Goal: Information Seeking & Learning: Check status

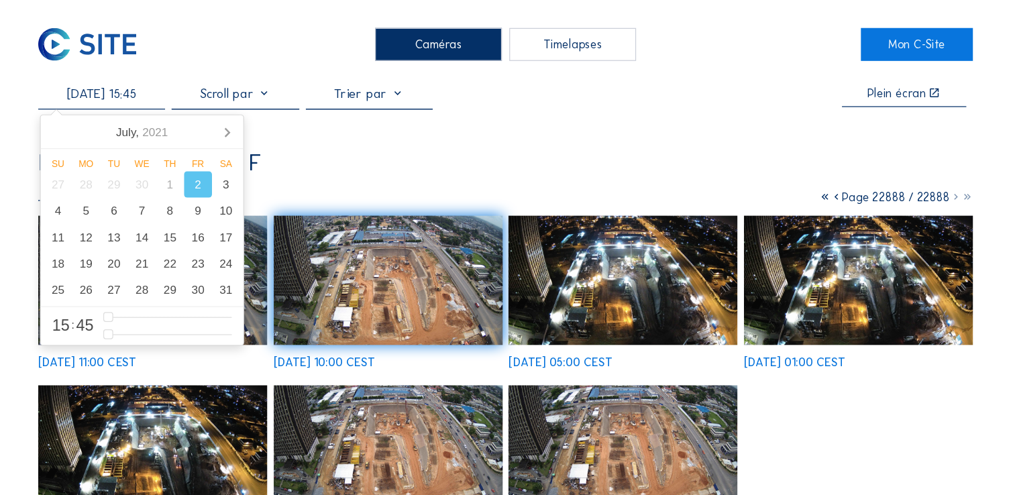
click at [201, 76] on input "[DATE] 15:45" at bounding box center [178, 76] width 103 height 13
click at [229, 200] on div "15" at bounding box center [234, 193] width 23 height 21
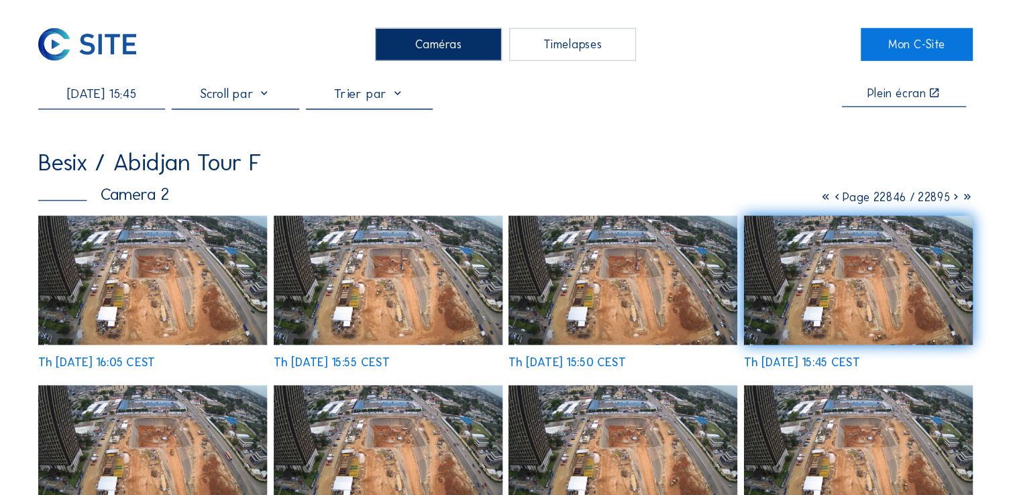
click at [452, 221] on img at bounding box center [412, 228] width 187 height 105
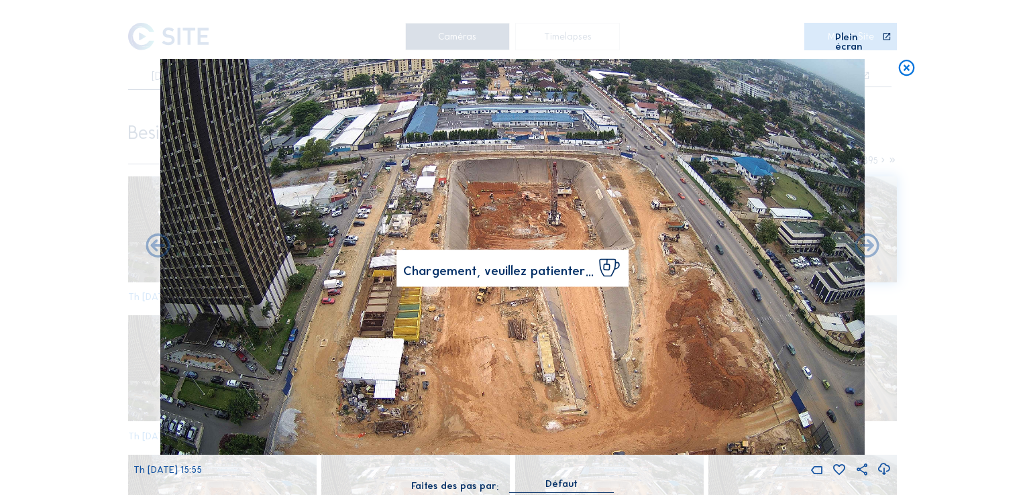
click at [907, 64] on icon at bounding box center [906, 69] width 19 height 20
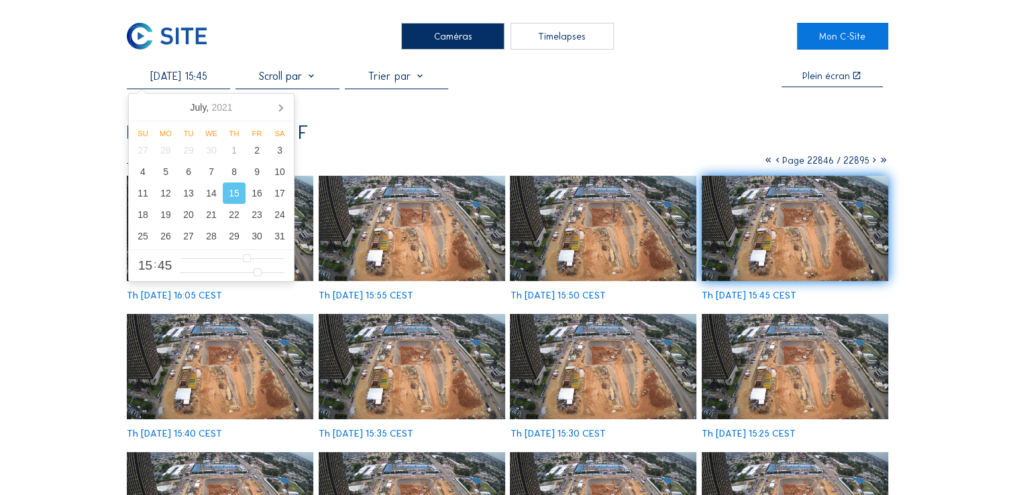
click at [181, 78] on input "[DATE] 15:45" at bounding box center [178, 76] width 103 height 13
click at [193, 217] on div "20" at bounding box center [188, 214] width 23 height 21
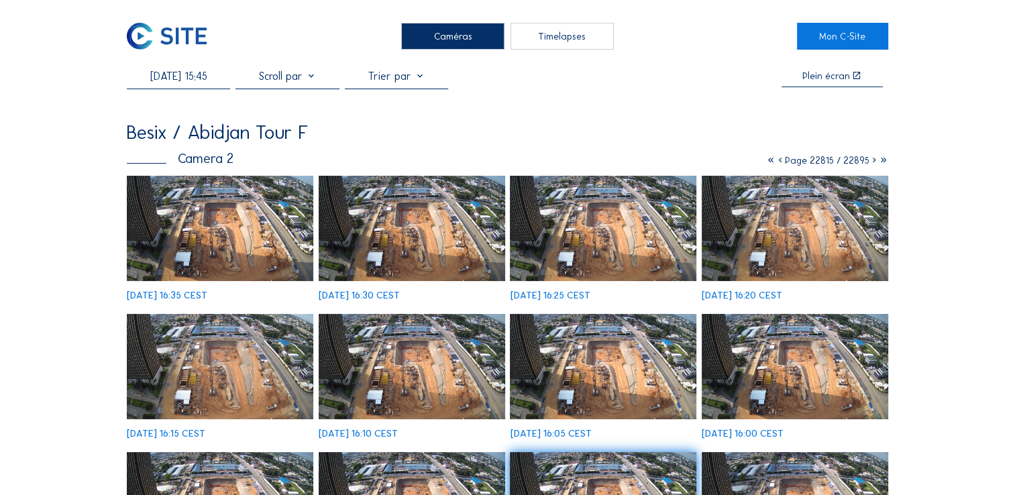
click at [406, 218] on img at bounding box center [412, 228] width 187 height 105
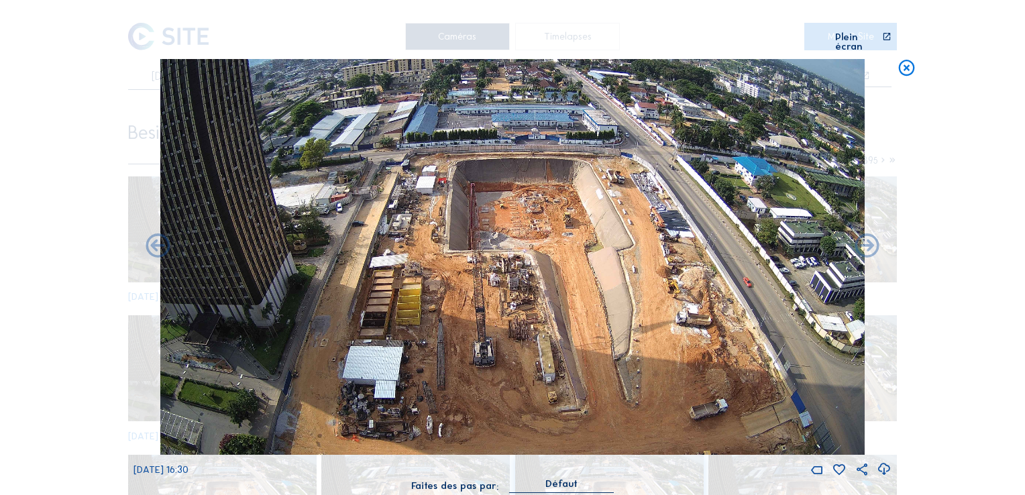
click at [910, 59] on icon at bounding box center [906, 69] width 19 height 20
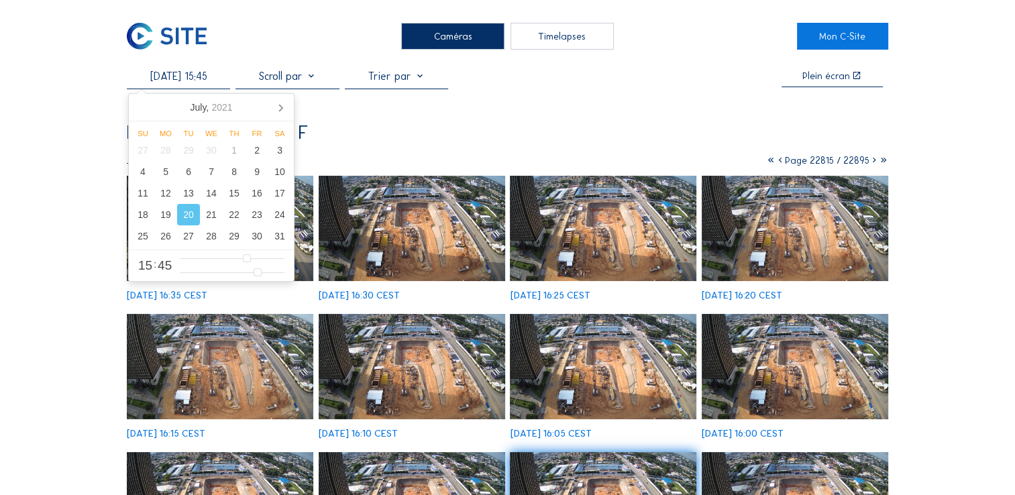
click at [185, 75] on input "[DATE] 15:45" at bounding box center [178, 76] width 103 height 13
click at [148, 236] on div "25" at bounding box center [143, 235] width 23 height 21
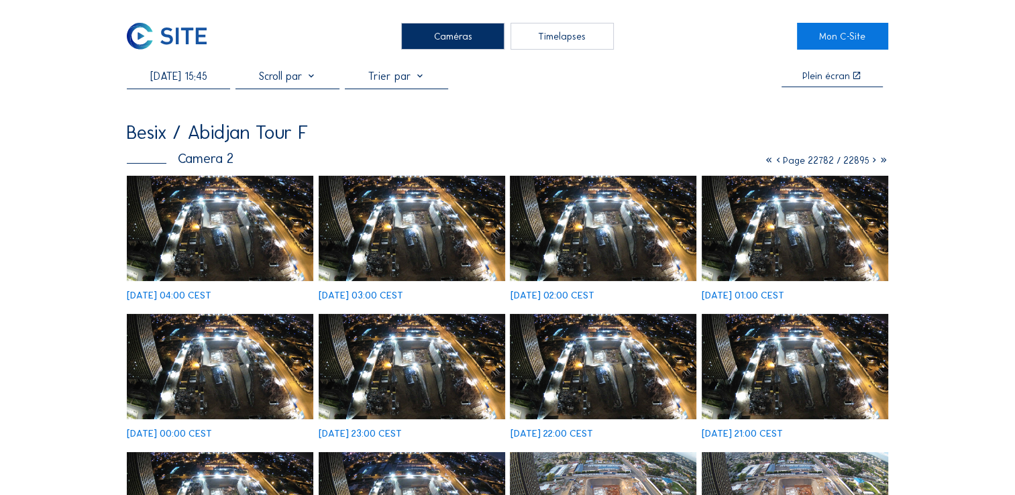
click at [399, 218] on img at bounding box center [412, 228] width 187 height 105
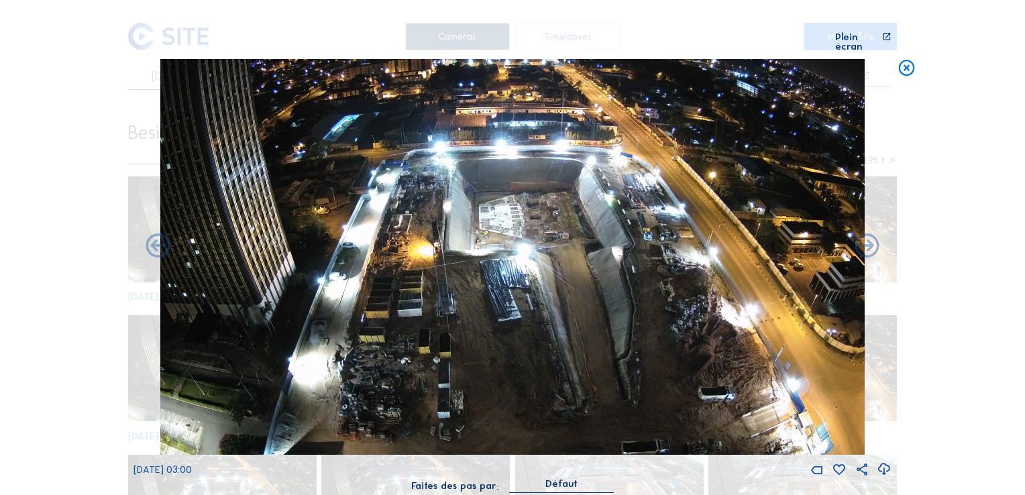
click at [908, 61] on icon at bounding box center [906, 69] width 19 height 20
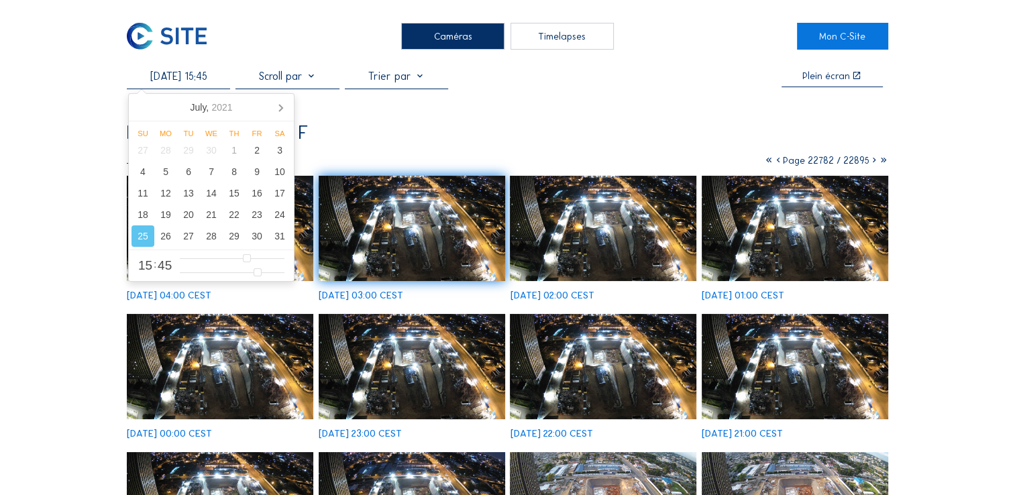
click at [212, 80] on input "[DATE] 15:45" at bounding box center [178, 76] width 103 height 13
click at [277, 105] on icon at bounding box center [280, 107] width 21 height 21
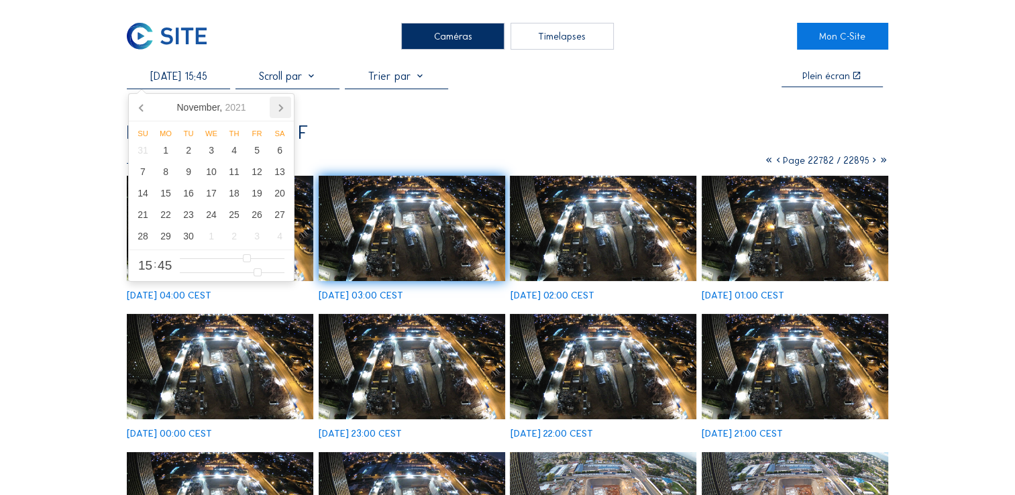
click at [277, 105] on icon at bounding box center [280, 107] width 21 height 21
click at [193, 190] on div "15" at bounding box center [188, 193] width 23 height 21
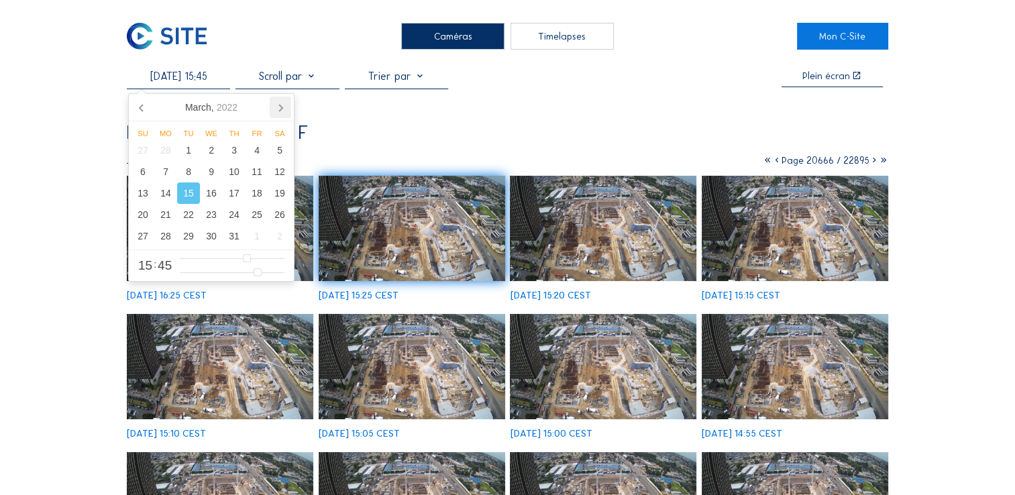
click at [278, 107] on icon at bounding box center [280, 107] width 21 height 21
click at [142, 197] on div "15" at bounding box center [143, 193] width 23 height 21
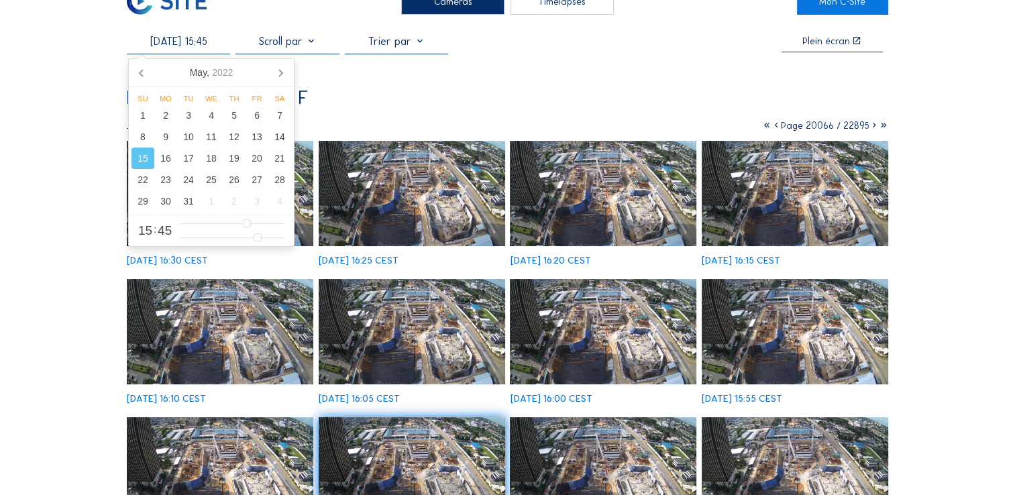
scroll to position [32, 0]
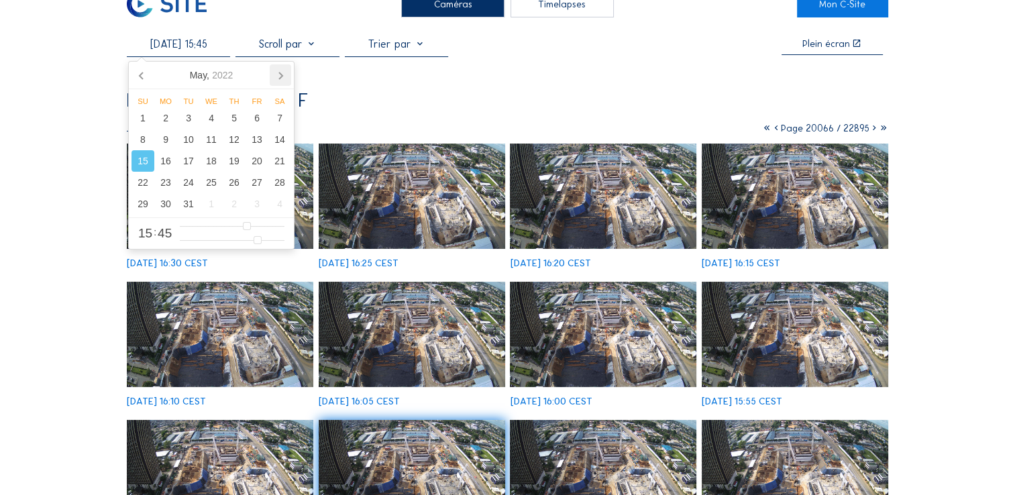
click at [282, 77] on icon at bounding box center [280, 74] width 21 height 21
click at [209, 183] on div "20" at bounding box center [211, 182] width 23 height 21
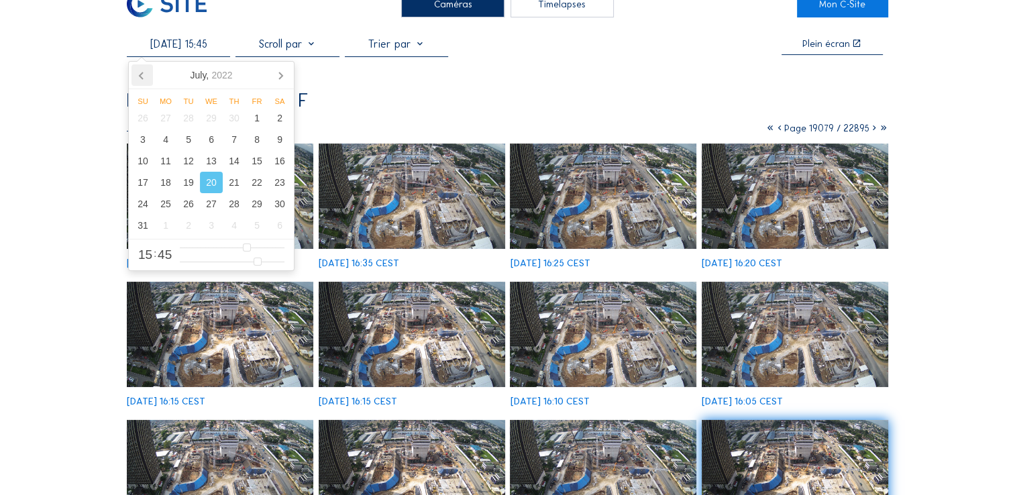
click at [141, 72] on icon at bounding box center [141, 75] width 3 height 7
click at [214, 160] on div "15" at bounding box center [211, 160] width 23 height 21
type input "[DATE] 15:45"
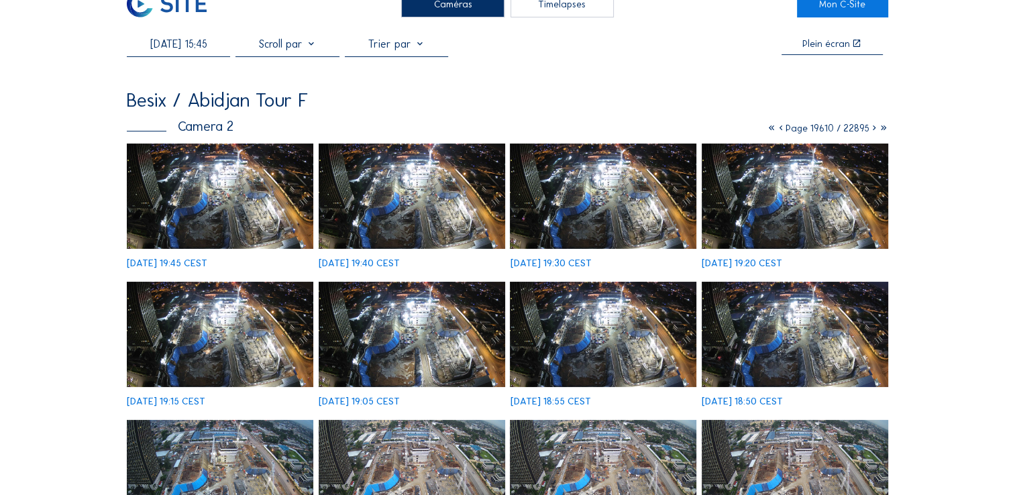
click at [805, 221] on img at bounding box center [795, 196] width 187 height 105
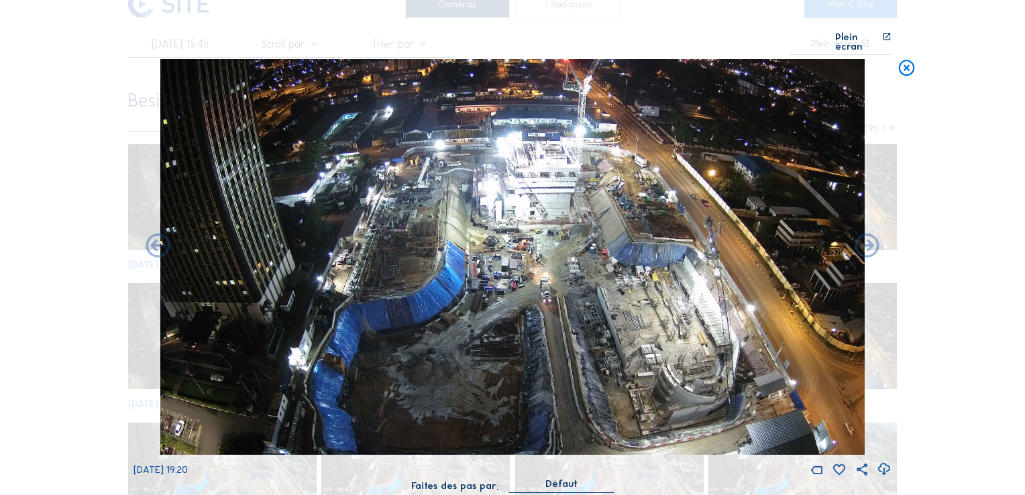
click at [907, 59] on icon at bounding box center [906, 69] width 19 height 20
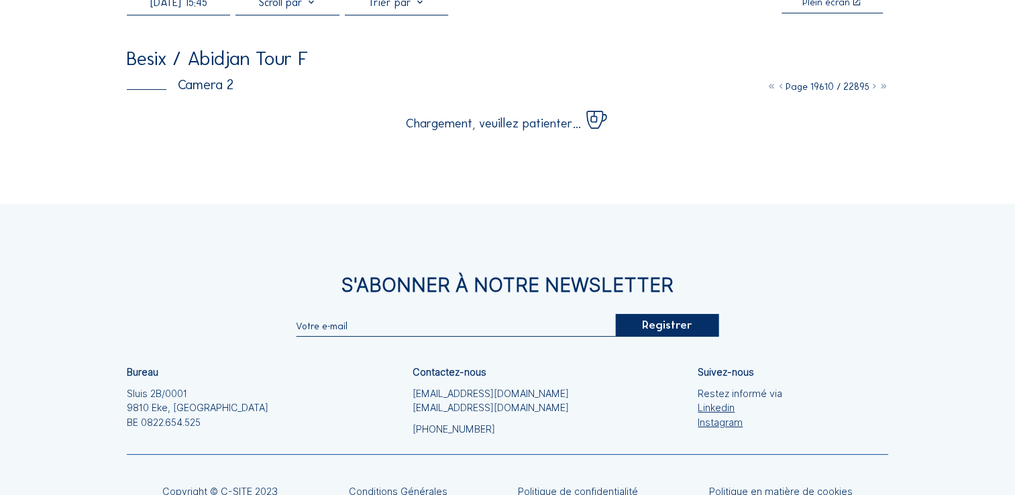
scroll to position [0, 0]
